Goal: Transaction & Acquisition: Purchase product/service

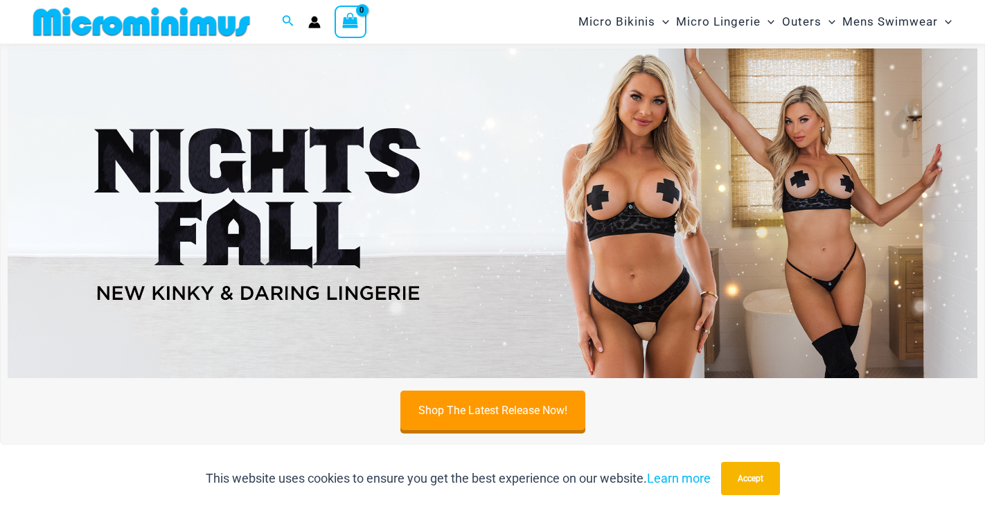
scroll to position [44, 0]
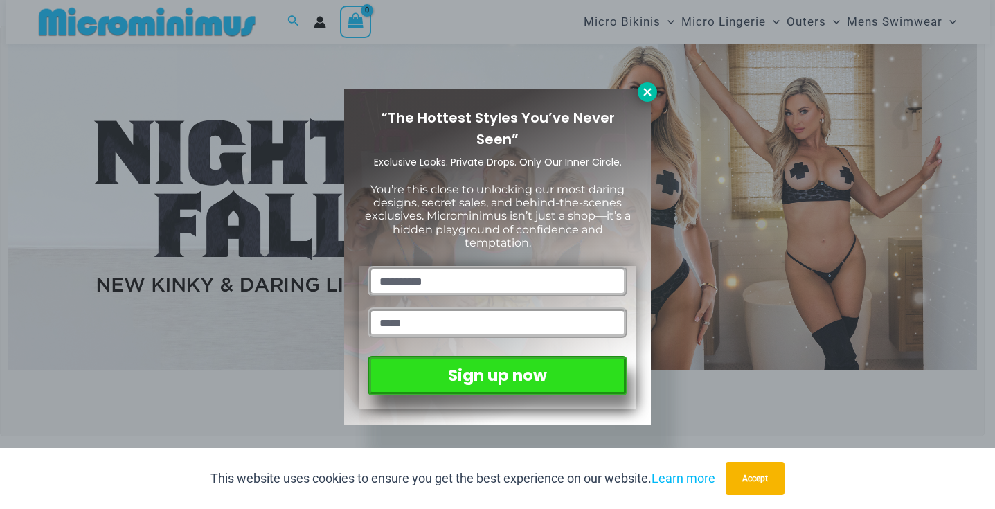
click at [649, 94] on icon at bounding box center [648, 92] width 8 height 8
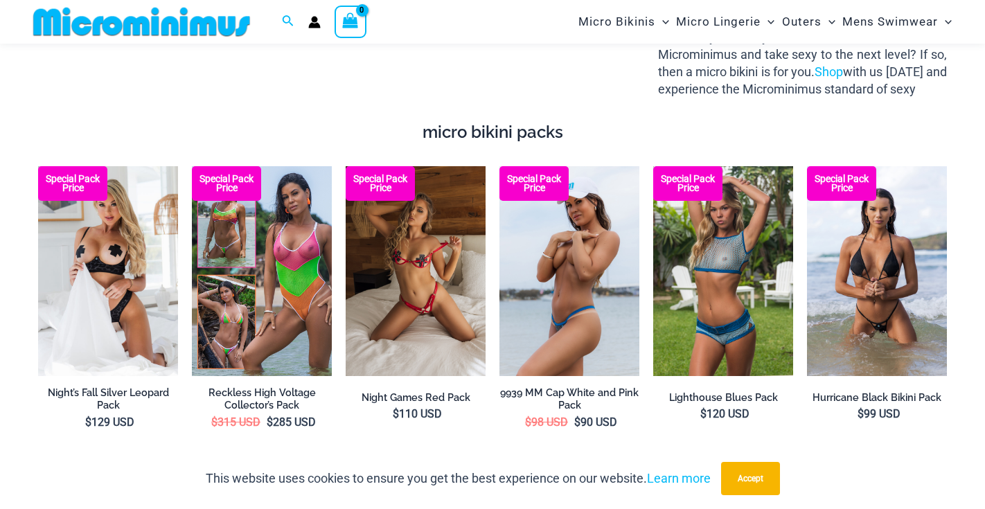
scroll to position [1856, 0]
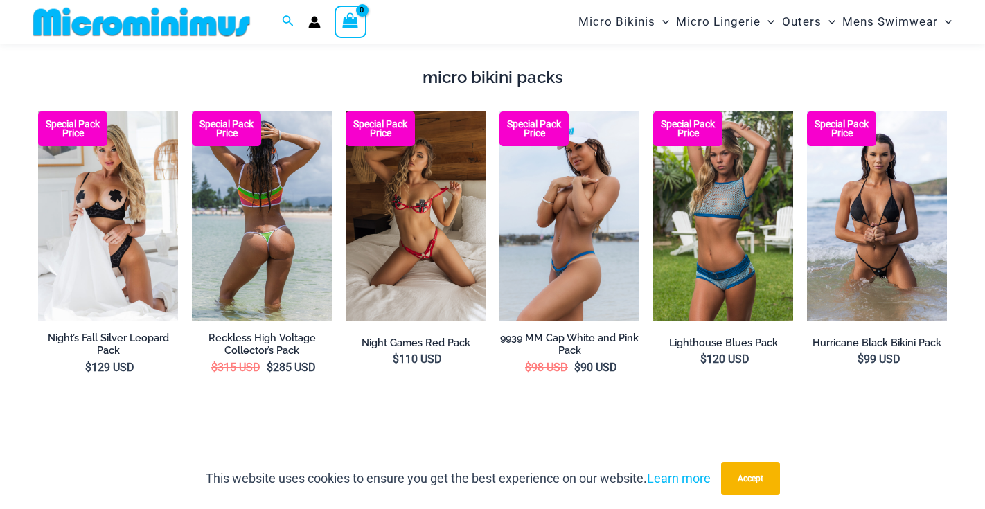
click at [292, 191] on img at bounding box center [262, 217] width 140 height 210
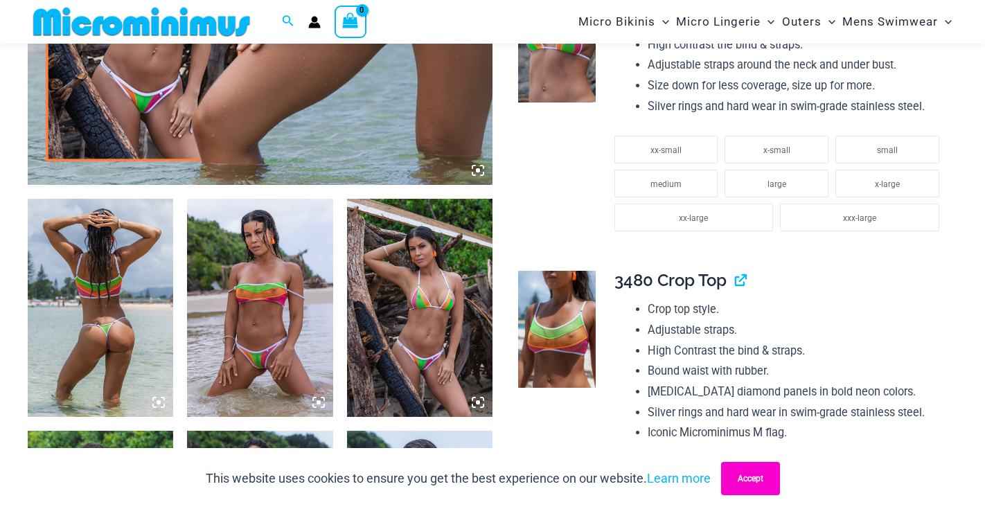
click at [759, 478] on button "Accept" at bounding box center [750, 478] width 59 height 33
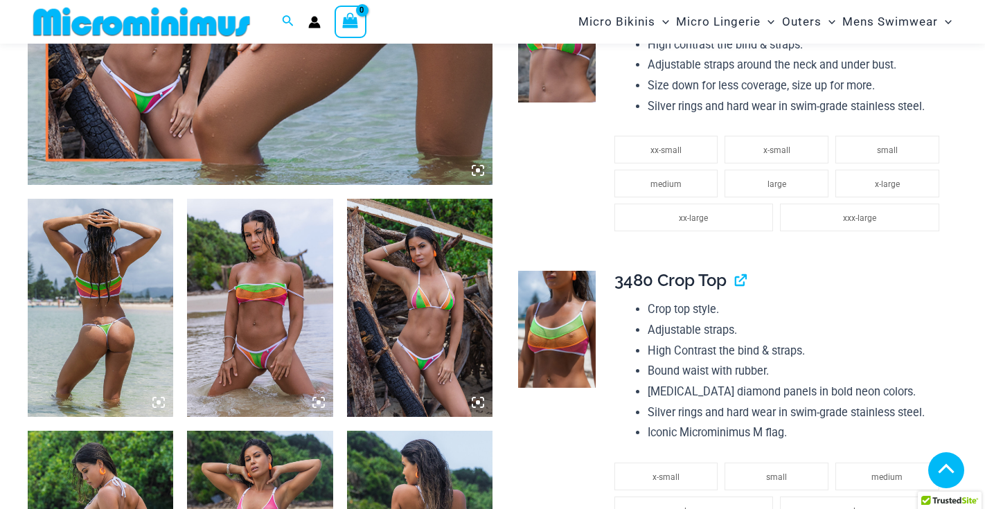
click at [317, 403] on icon at bounding box center [319, 402] width 4 height 4
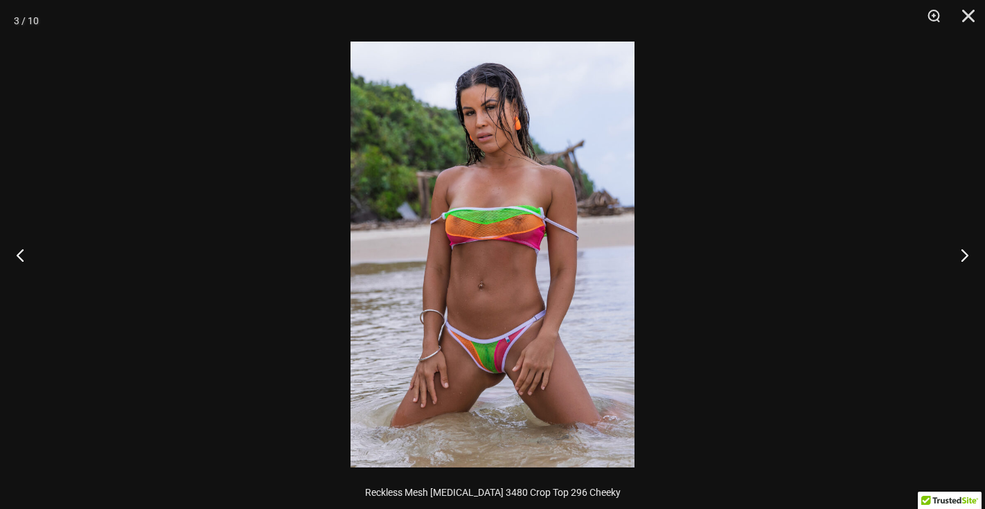
click at [520, 249] on img at bounding box center [493, 255] width 284 height 426
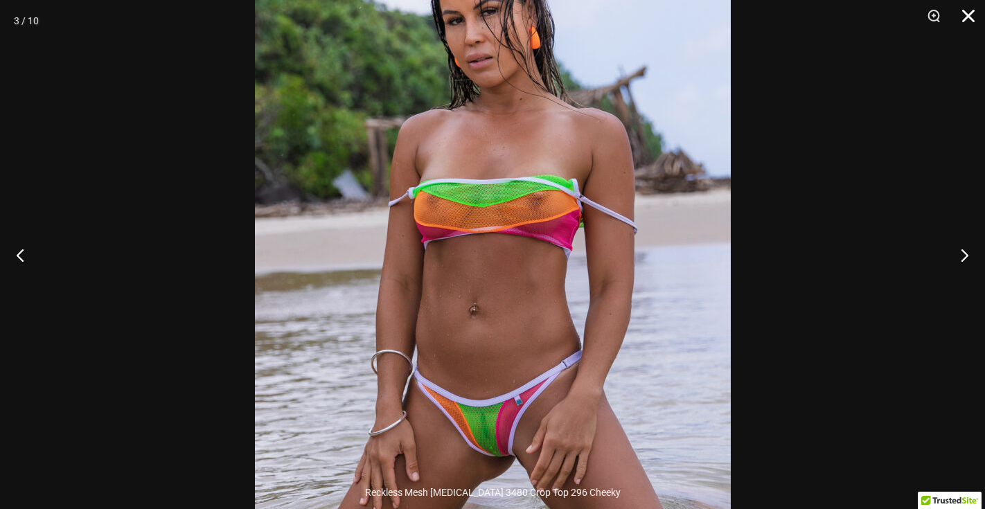
click at [960, 21] on button "Close" at bounding box center [963, 21] width 35 height 42
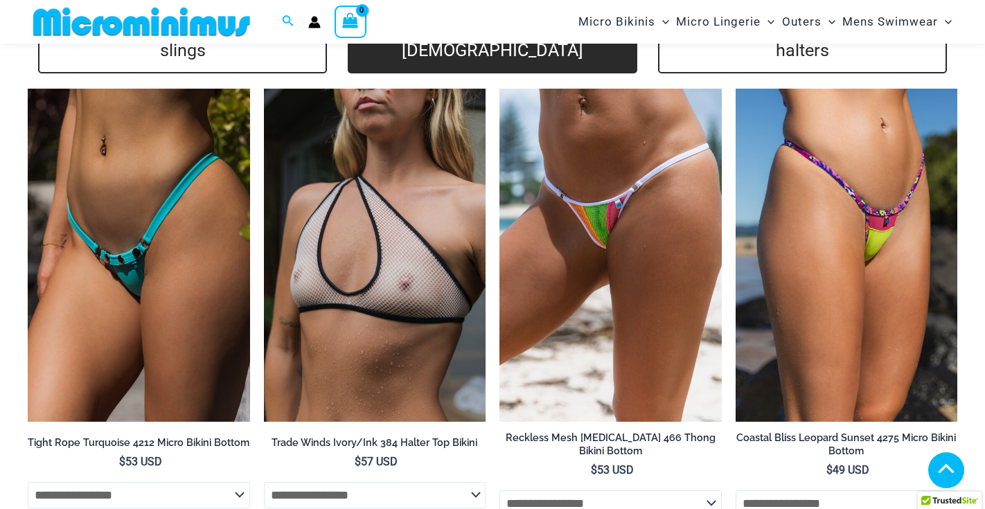
scroll to position [2757, 0]
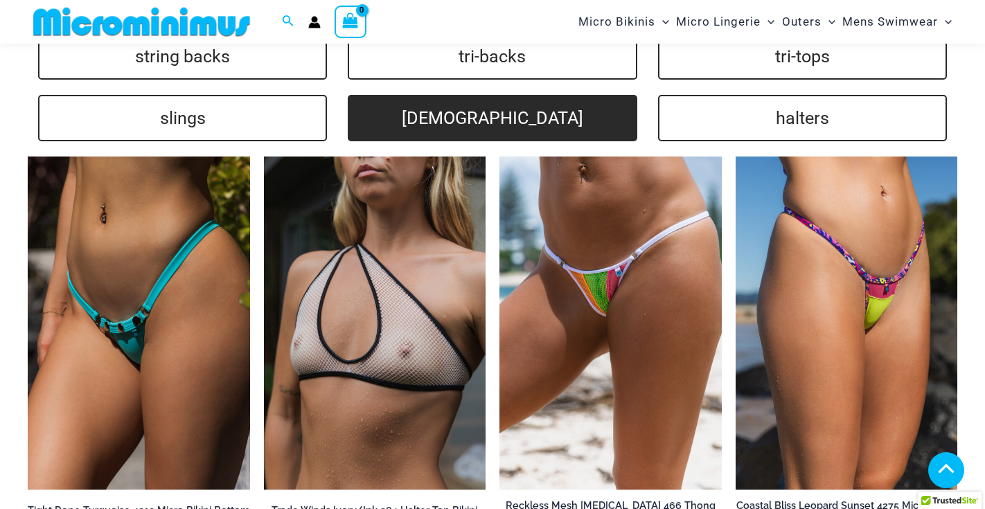
click at [498, 95] on link "[DEMOGRAPHIC_DATA]" at bounding box center [492, 118] width 289 height 46
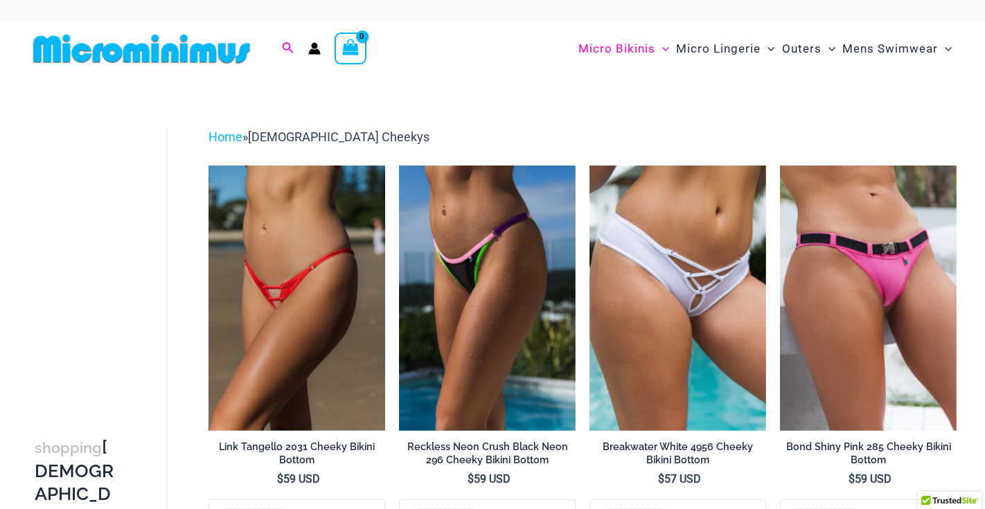
click at [282, 50] on icon "Search icon link" at bounding box center [287, 48] width 11 height 12
type input "*****"
click button "Search" at bounding box center [0, 0] width 0 height 0
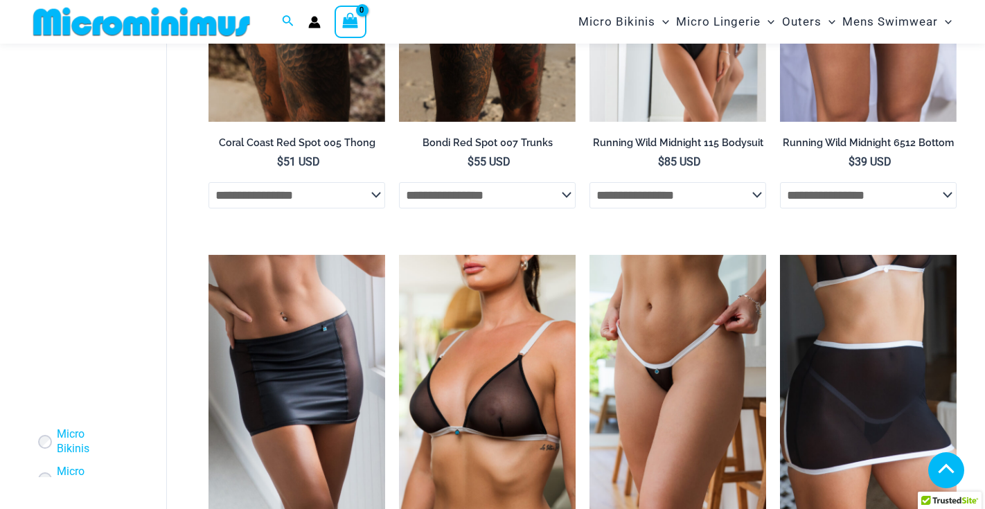
scroll to position [820, 0]
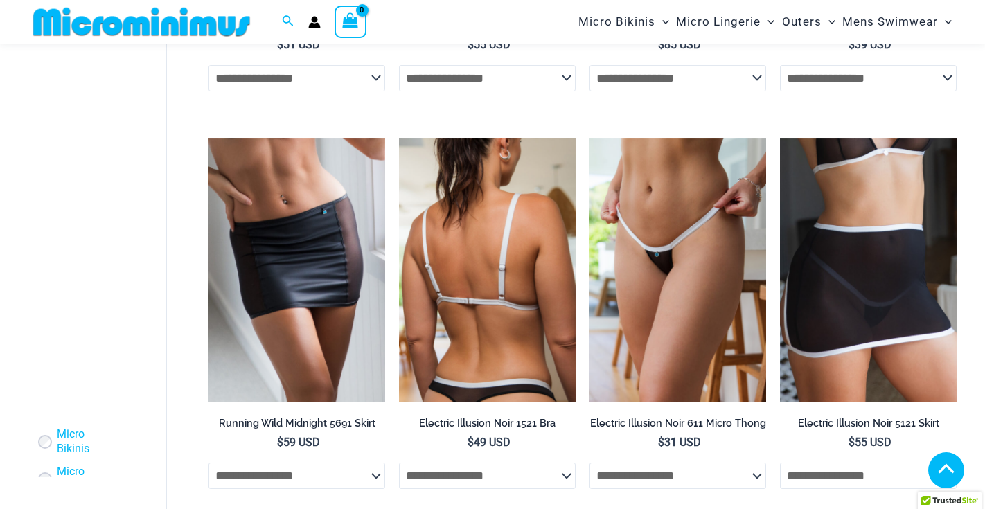
click at [476, 252] on img at bounding box center [487, 270] width 177 height 265
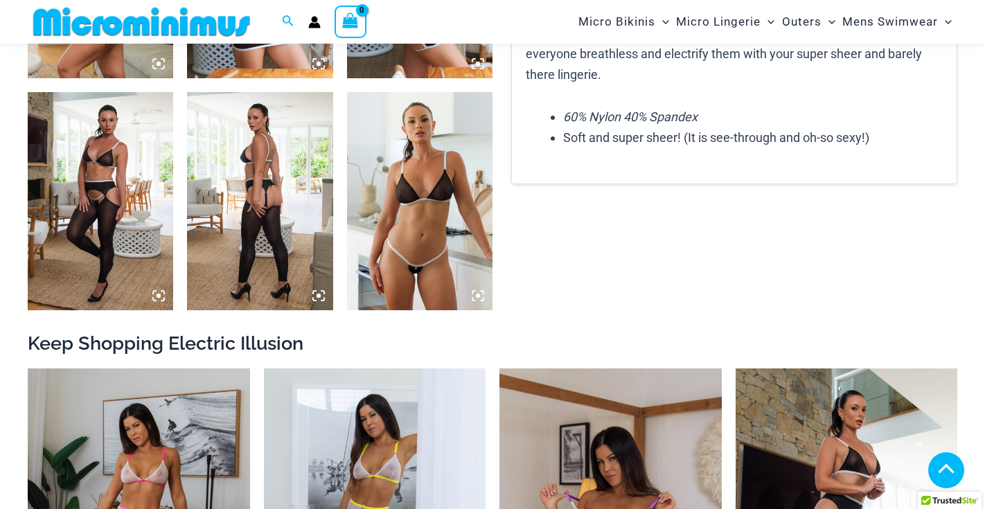
scroll to position [1205, 0]
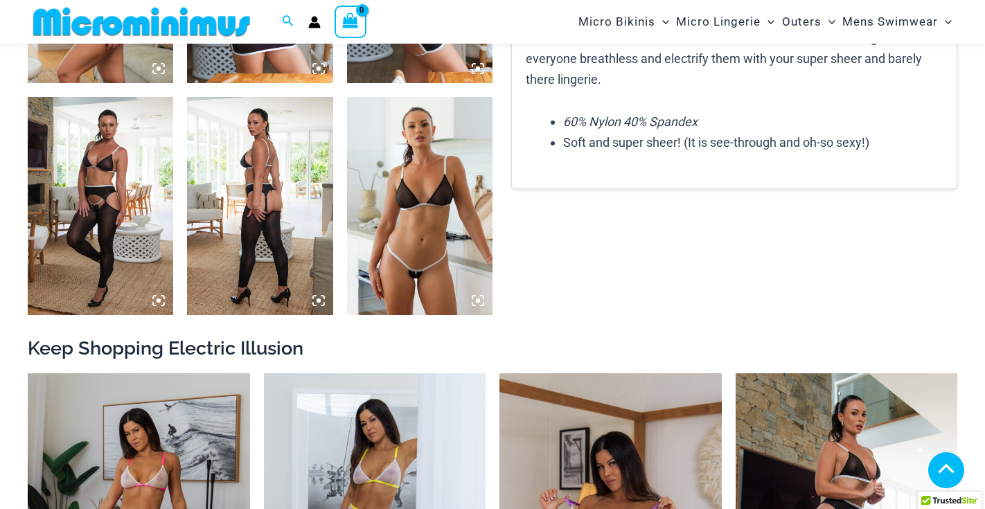
click at [479, 302] on icon at bounding box center [478, 301] width 4 height 4
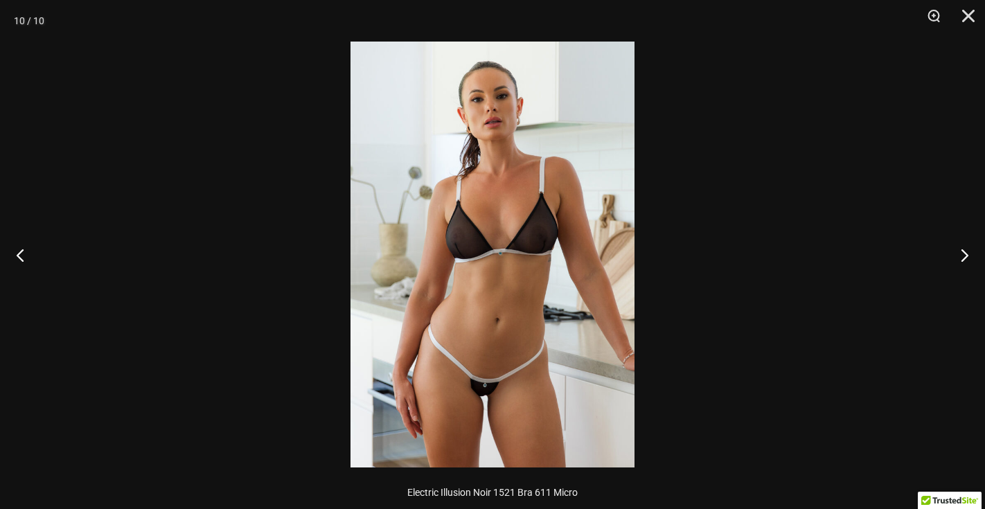
click at [477, 353] on img at bounding box center [493, 255] width 284 height 426
